Goal: Information Seeking & Learning: Learn about a topic

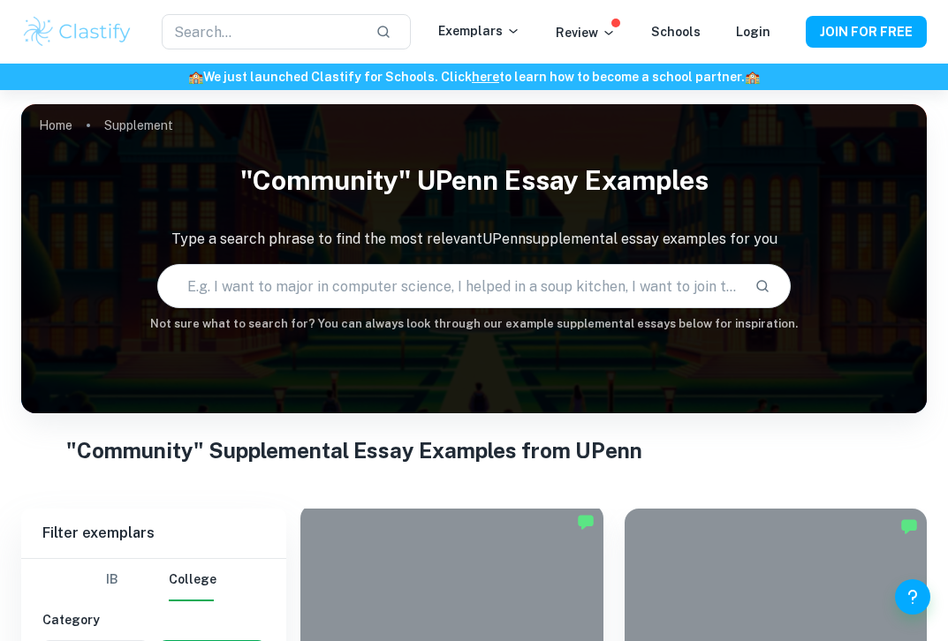
scroll to position [294, 0]
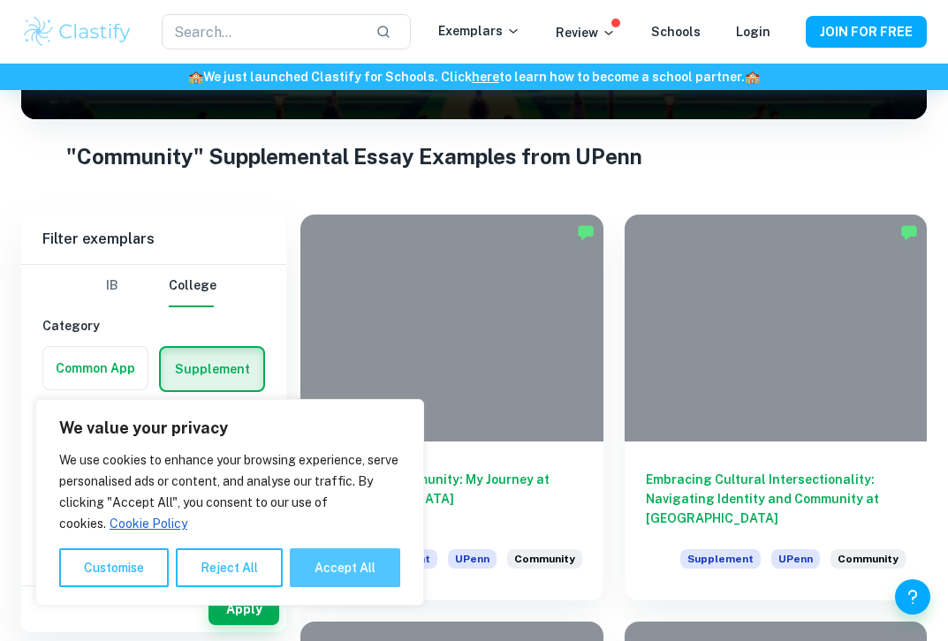
click at [340, 563] on button "Accept All" at bounding box center [345, 567] width 110 height 39
checkbox input "true"
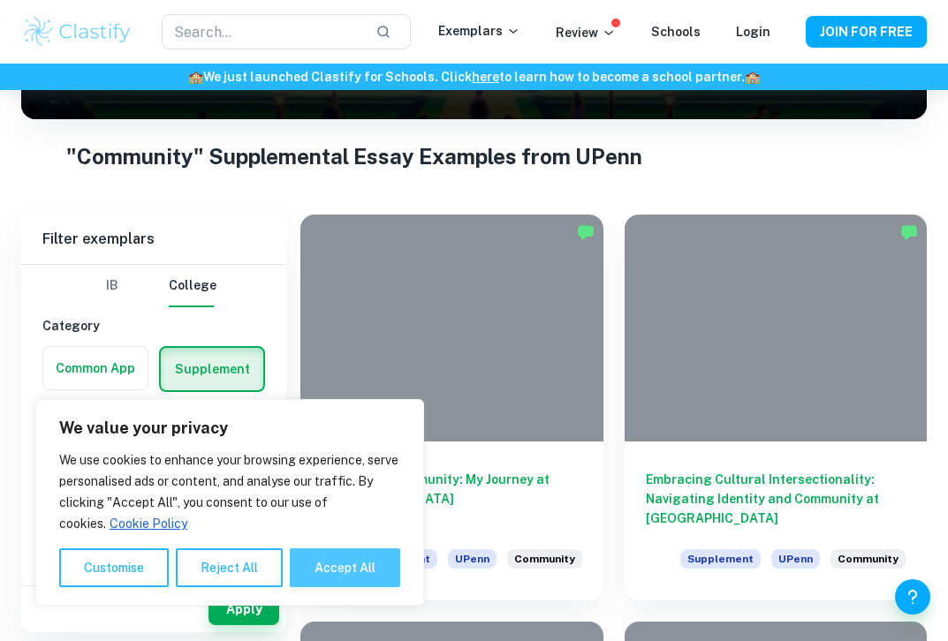
checkbox input "true"
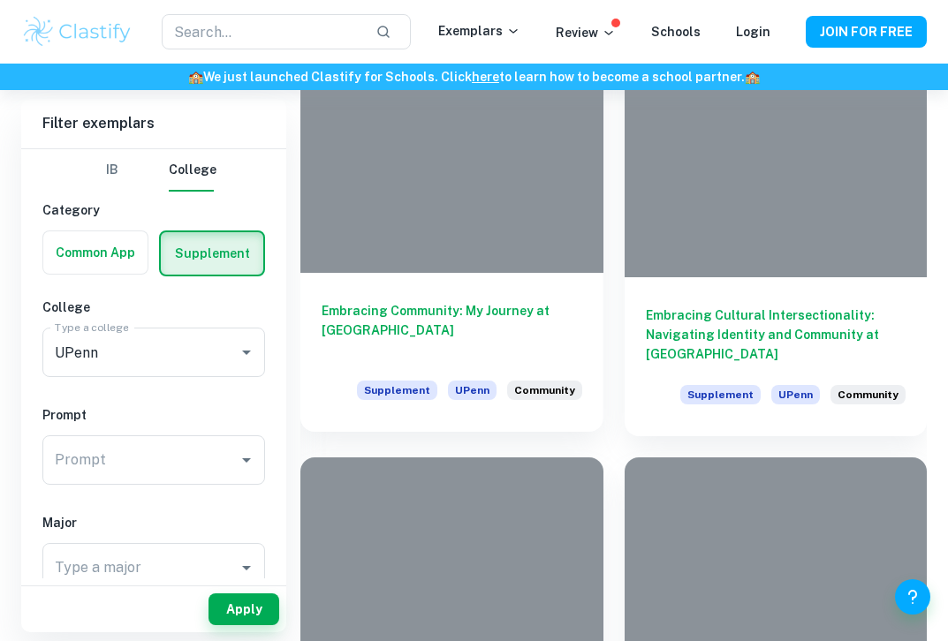
scroll to position [453, 0]
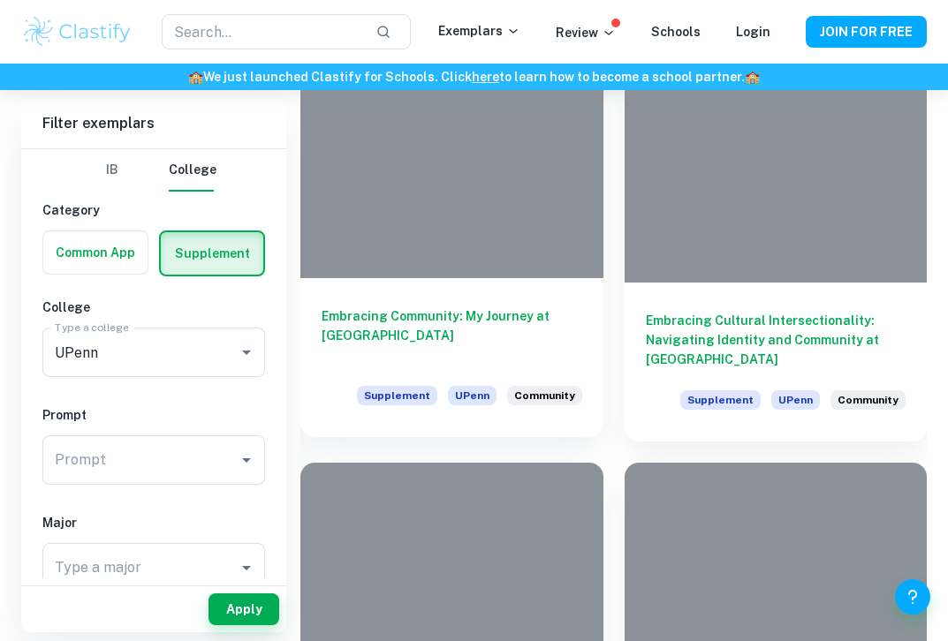
click at [453, 316] on h6 "Embracing Community: My Journey at [GEOGRAPHIC_DATA]" at bounding box center [451, 335] width 261 height 58
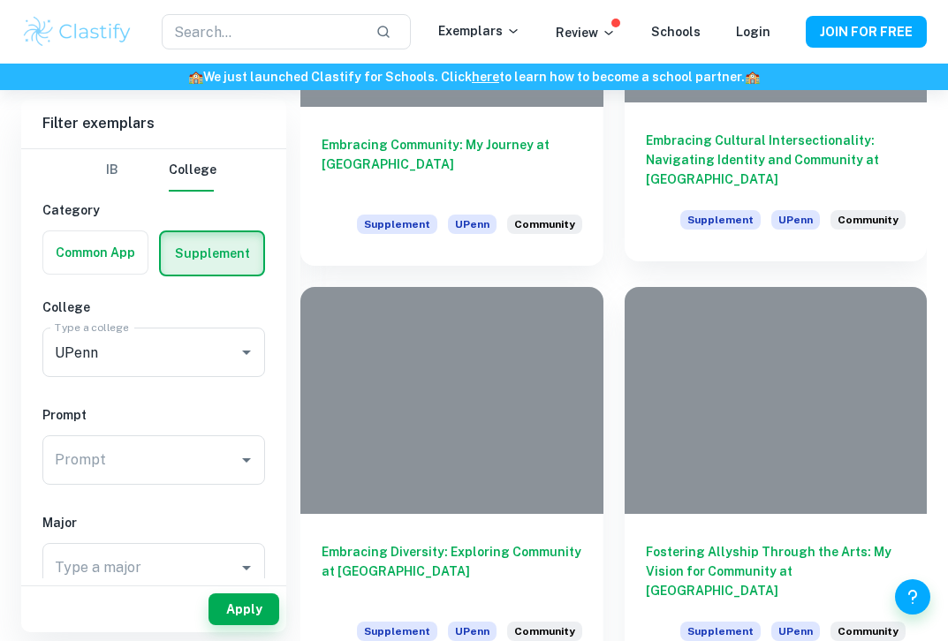
scroll to position [623, 0]
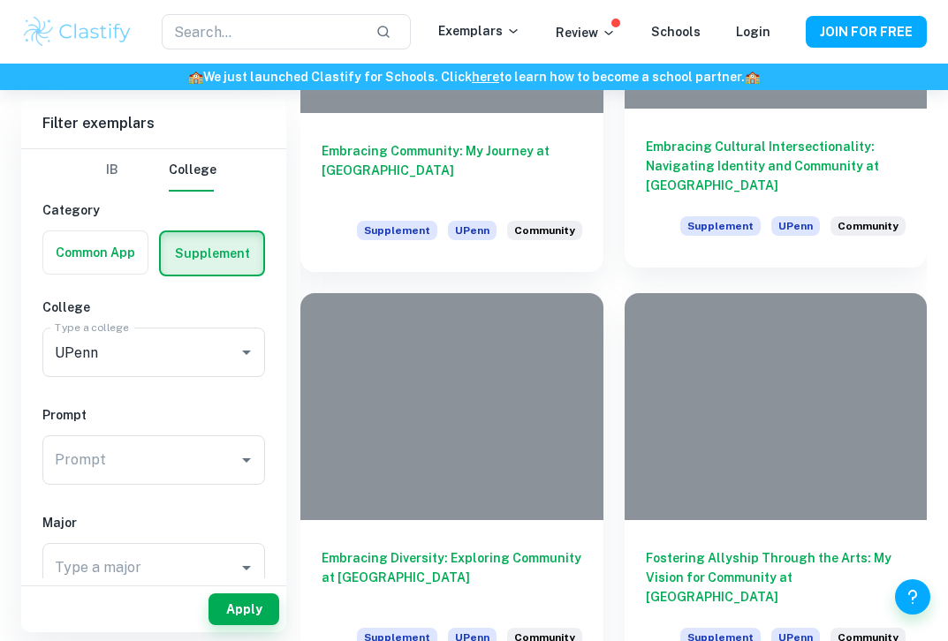
click at [794, 157] on h6 "Embracing Cultural Intersectionality: Navigating Identity and Community at [GEO…" at bounding box center [776, 166] width 261 height 58
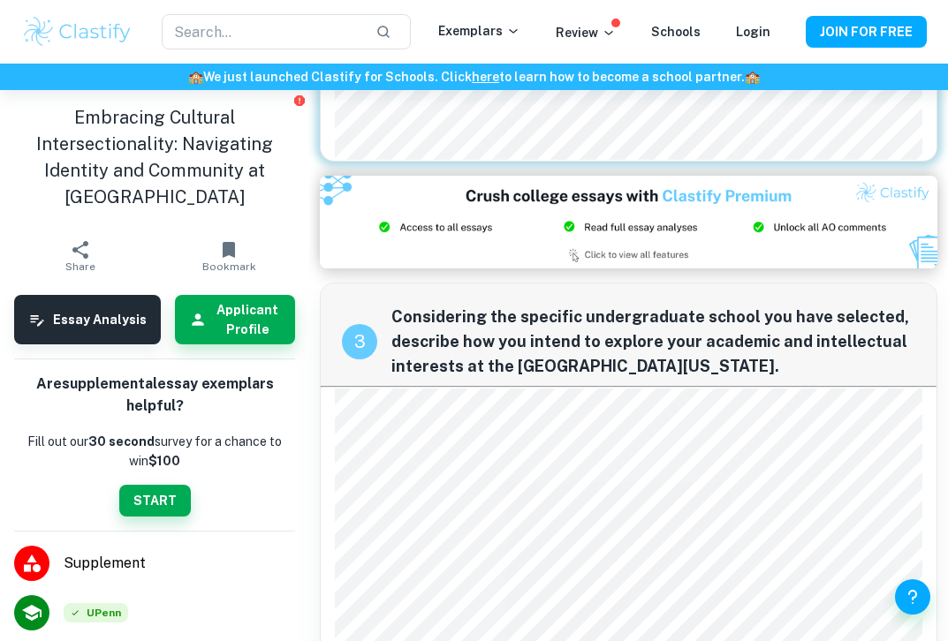
scroll to position [823, 0]
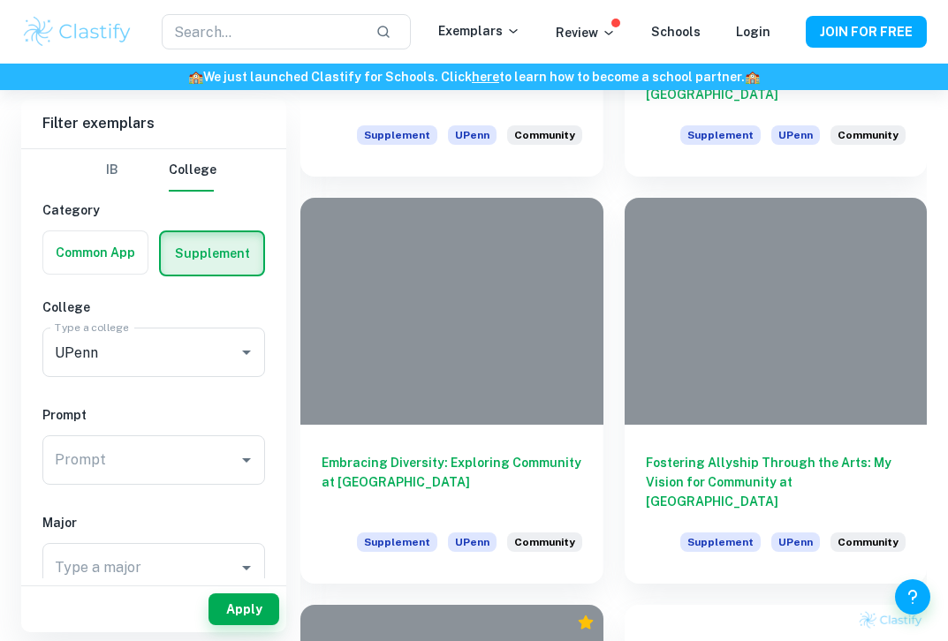
scroll to position [721, 0]
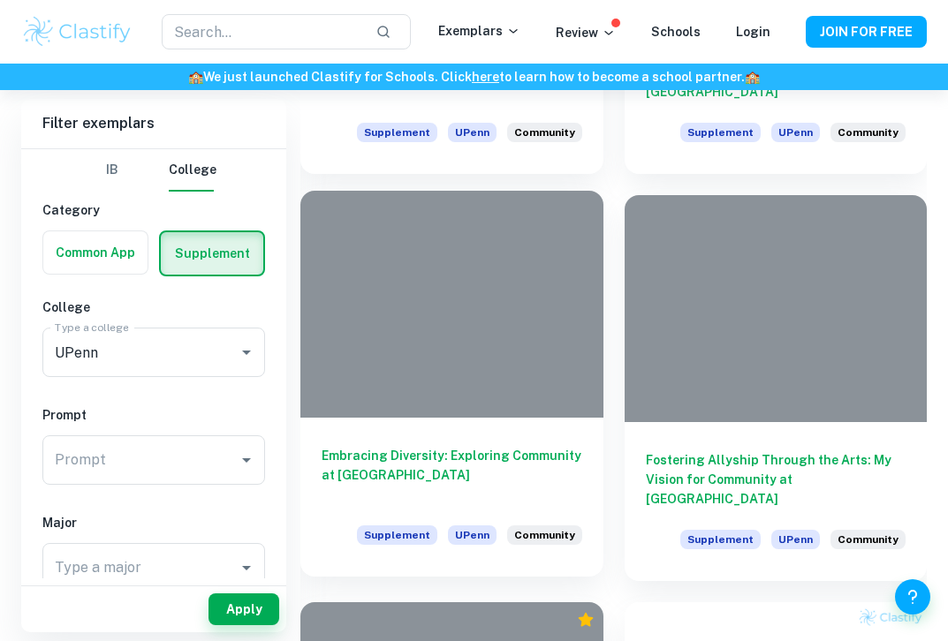
click at [487, 420] on div "Embracing Diversity: Exploring Community at Penn Supplement UPenn Community" at bounding box center [451, 497] width 303 height 159
